Goal: Navigation & Orientation: Understand site structure

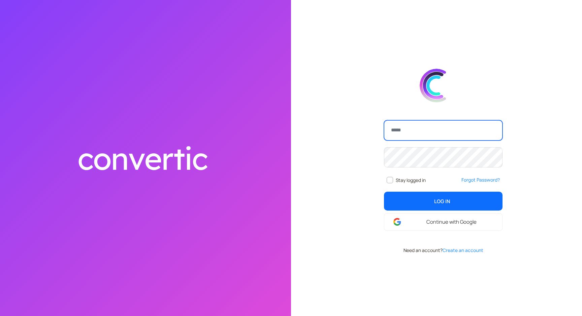
click at [415, 129] on input "email" at bounding box center [443, 130] width 119 height 20
type input "**********"
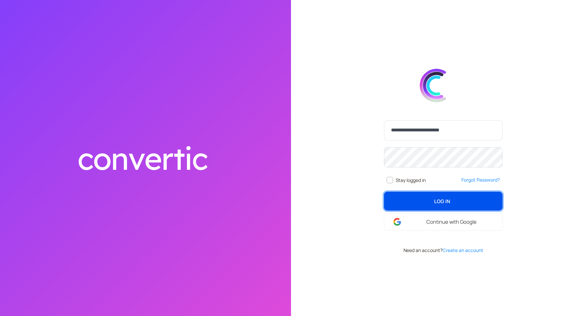
click at [440, 198] on span "Log In" at bounding box center [443, 201] width 16 height 7
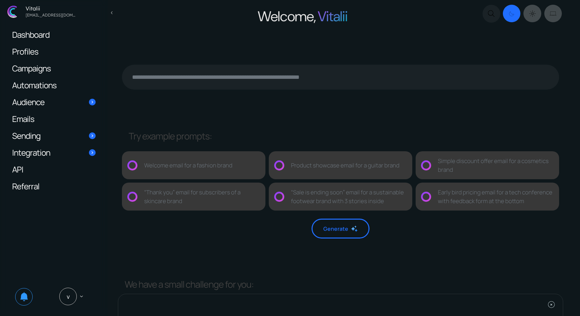
click at [24, 48] on span "Profiles" at bounding box center [25, 51] width 26 height 7
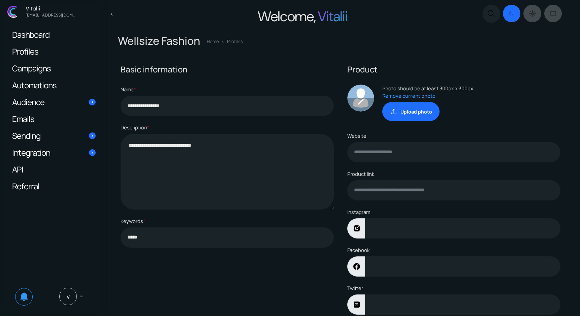
click at [33, 66] on span "Campaigns" at bounding box center [31, 68] width 39 height 7
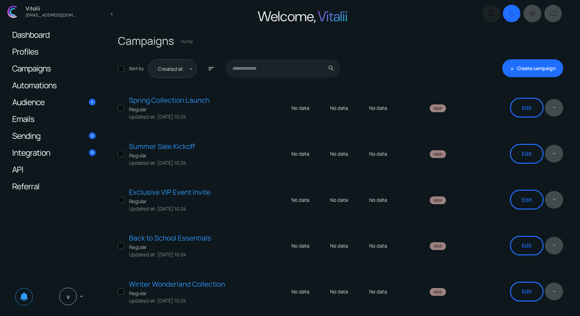
click at [34, 85] on span "Automations" at bounding box center [34, 85] width 44 height 7
